Goal: Navigation & Orientation: Find specific page/section

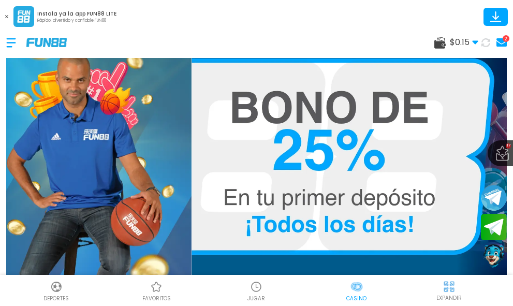
click at [503, 39] on div "2" at bounding box center [506, 38] width 7 height 7
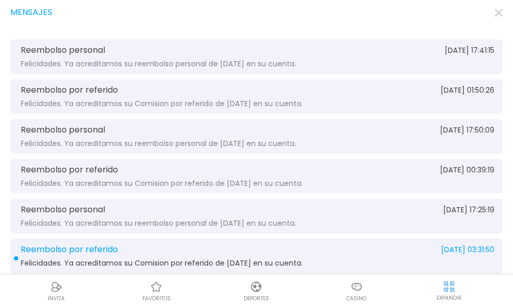
click at [498, 13] on use "button" at bounding box center [499, 13] width 8 height 8
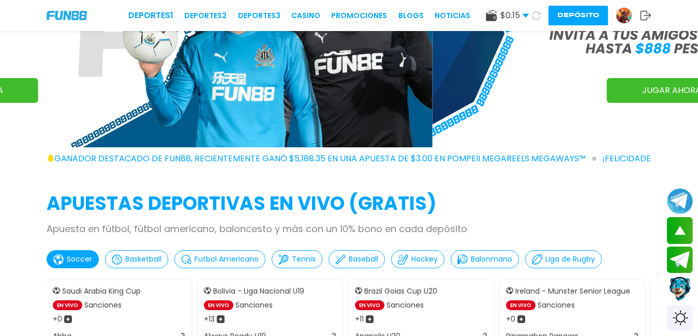
scroll to position [104, 0]
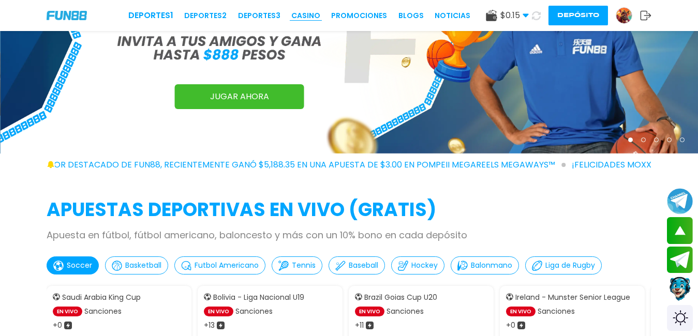
click at [314, 11] on link "CASINO" at bounding box center [305, 15] width 29 height 11
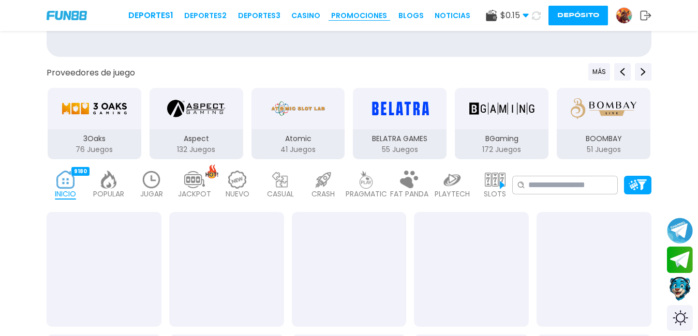
click at [365, 16] on link "Promociones" at bounding box center [359, 15] width 56 height 11
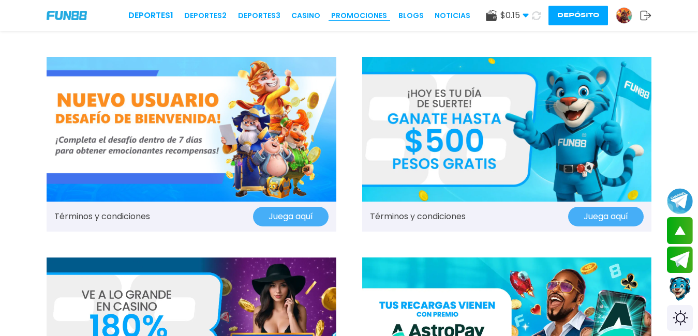
click at [358, 10] on link "Promociones" at bounding box center [359, 15] width 56 height 11
